Goal: Task Accomplishment & Management: Use online tool/utility

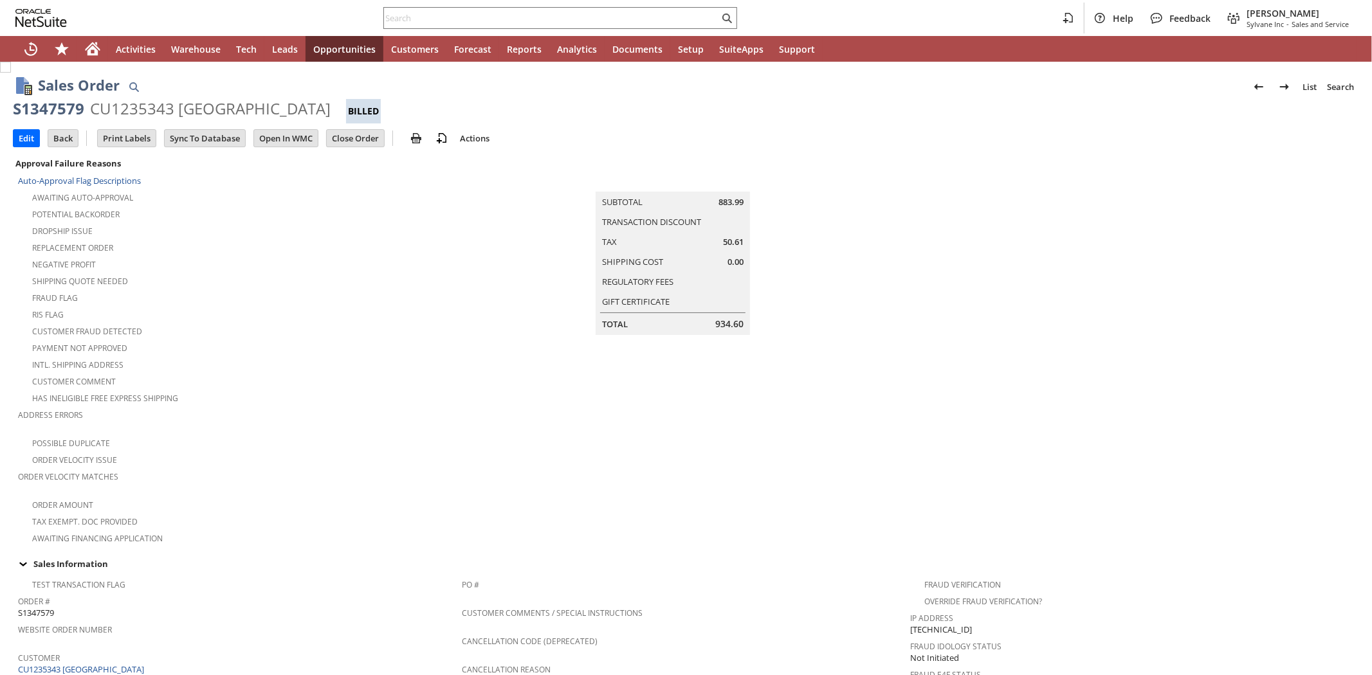
scroll to position [718, 0]
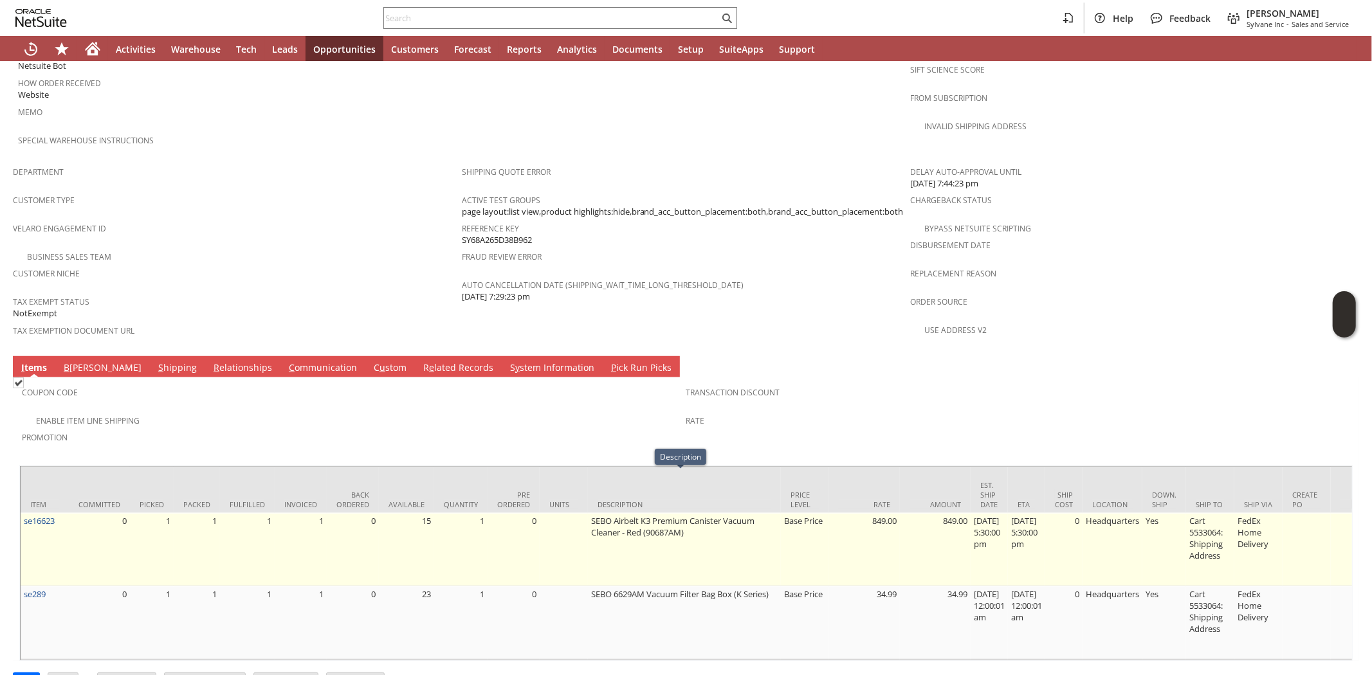
click at [659, 513] on td "SEBO Airbelt K3 Premium Canister Vacuum Cleaner - Red (90687AM)" at bounding box center [684, 549] width 193 height 73
copy td "90687AM"
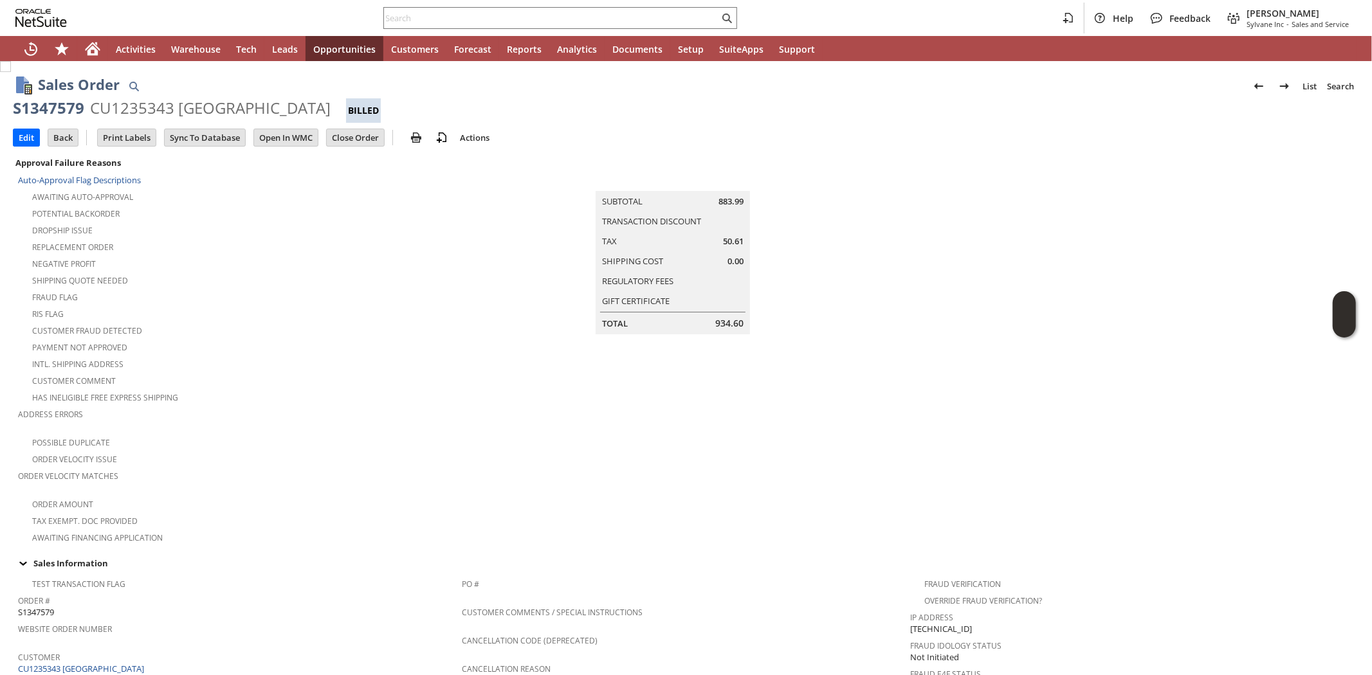
scroll to position [0, 0]
click at [136, 109] on div "CU1235343 Devon Camp" at bounding box center [210, 108] width 241 height 21
copy div "CU1235343"
click at [89, 48] on icon "Home" at bounding box center [92, 51] width 10 height 10
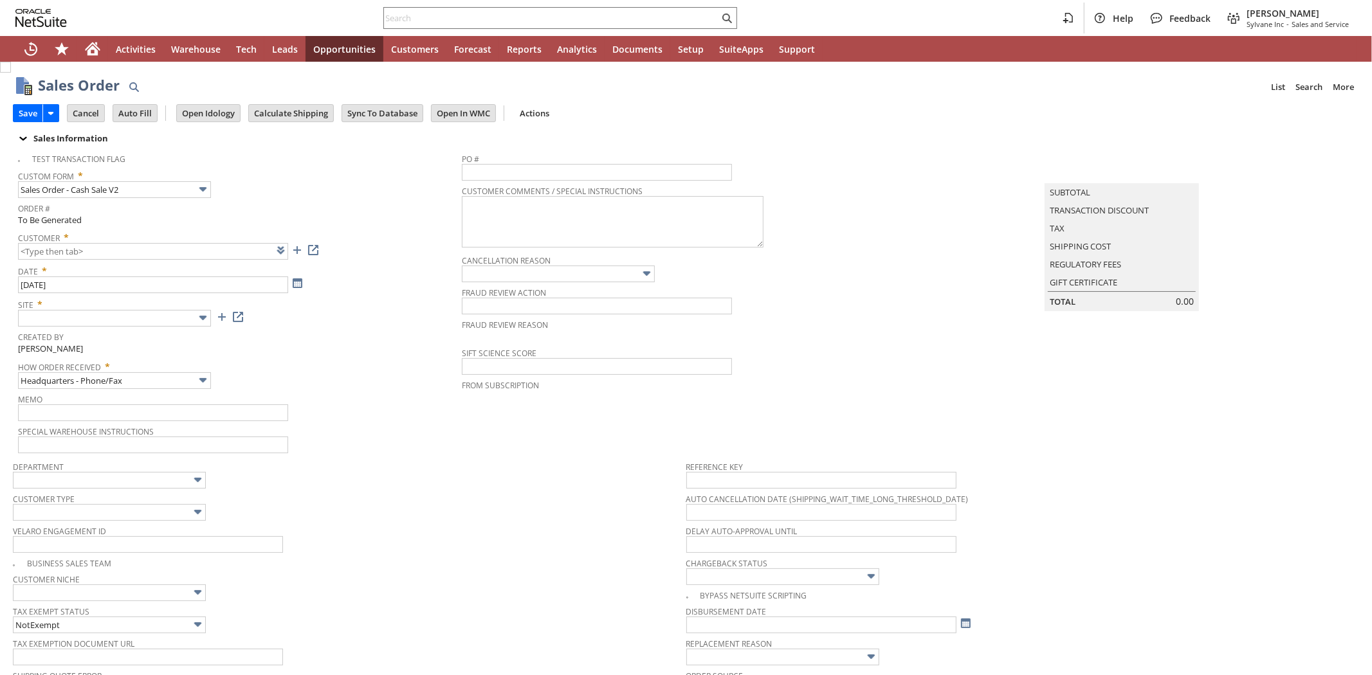
type input "Intelligent Recommendations ⁰"
type input "Add"
type input "Copy Previous"
